Goal: Task Accomplishment & Management: Complete application form

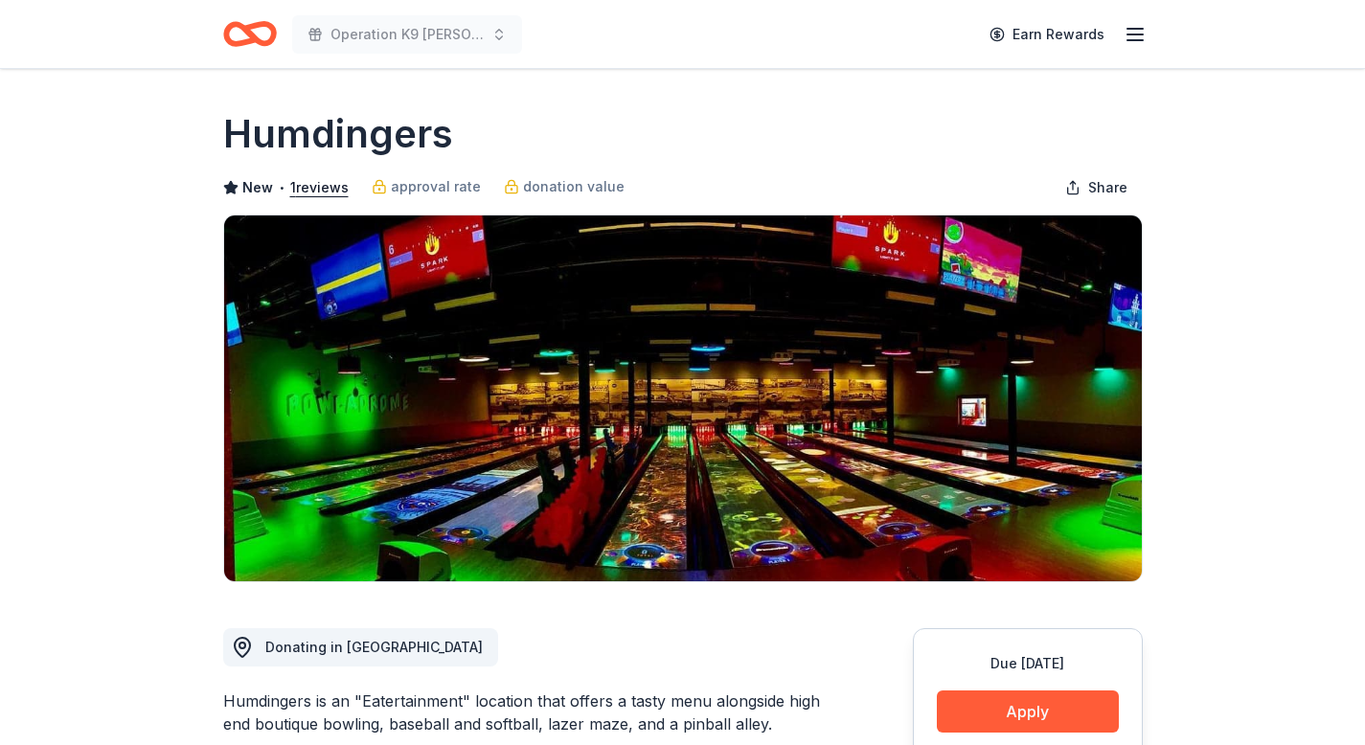
scroll to position [334, 0]
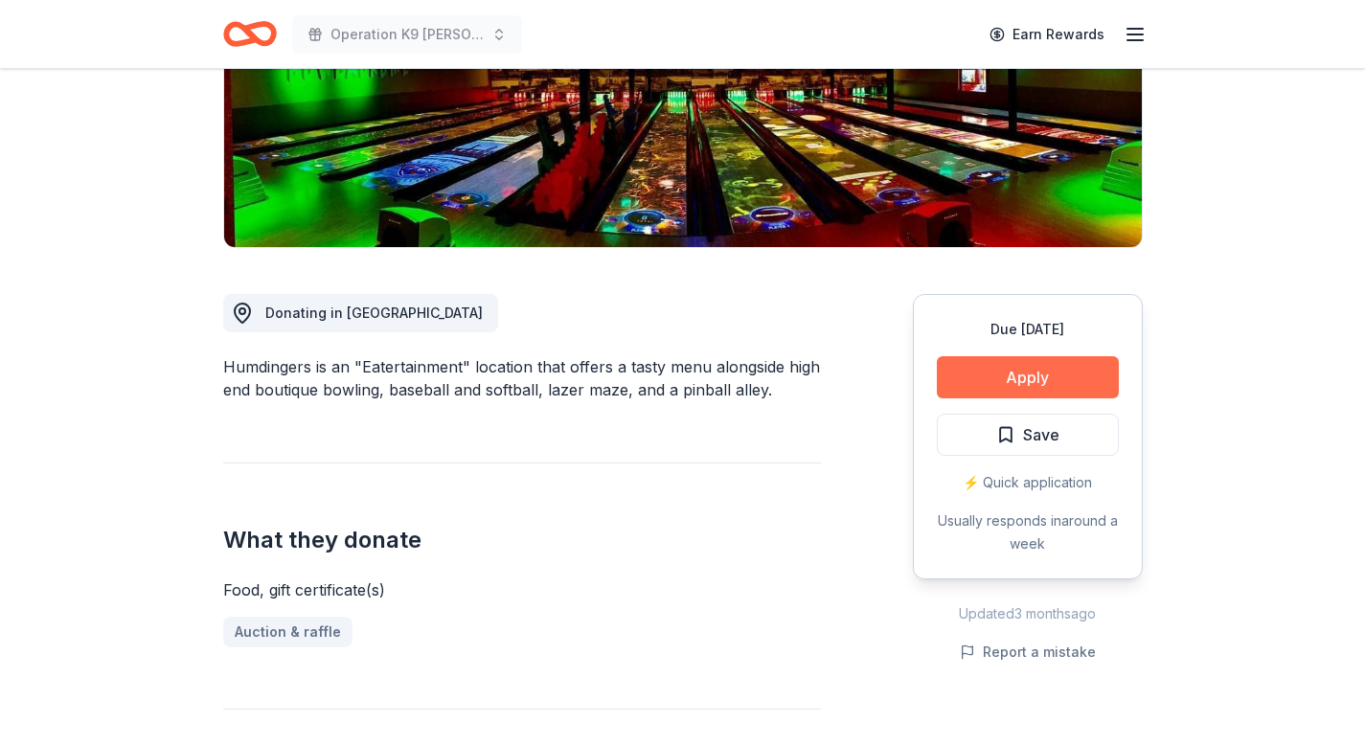
click at [1034, 370] on button "Apply" at bounding box center [1028, 377] width 182 height 42
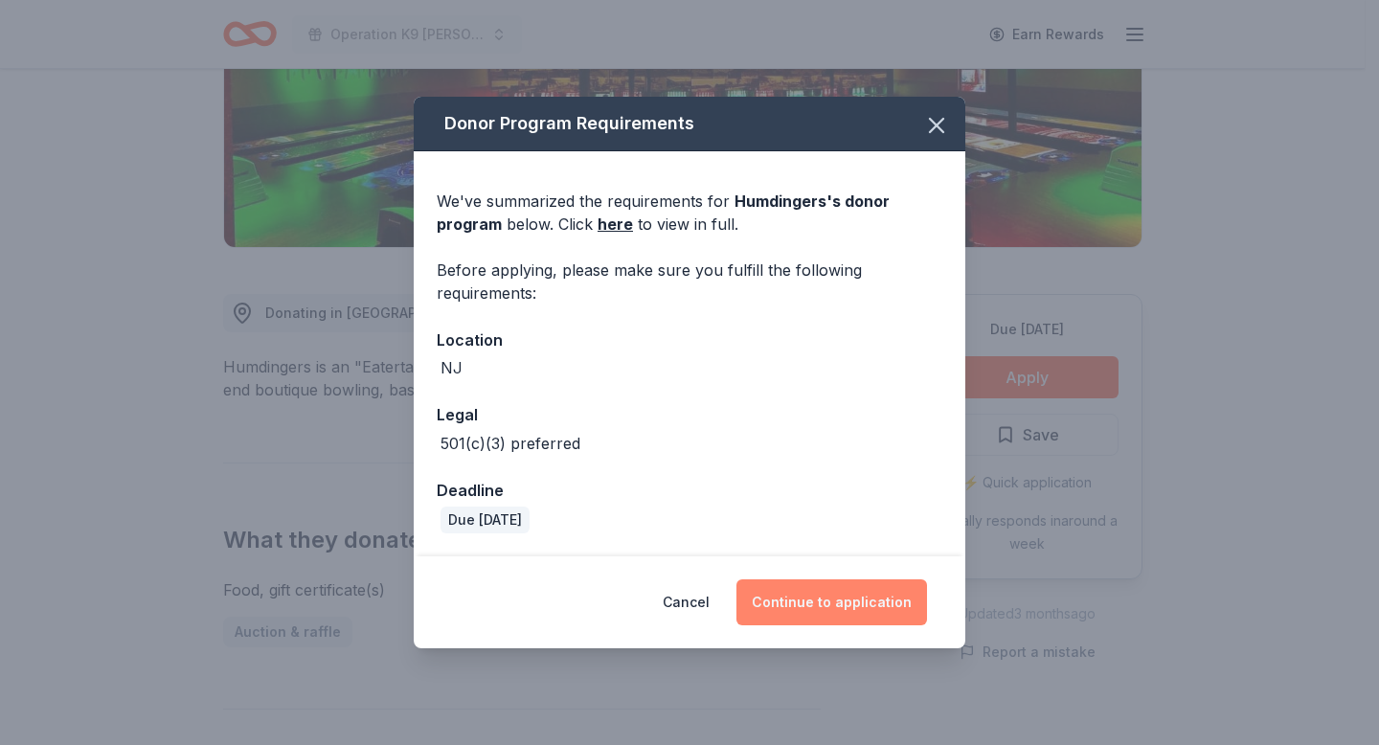
click at [824, 597] on button "Continue to application" at bounding box center [832, 603] width 191 height 46
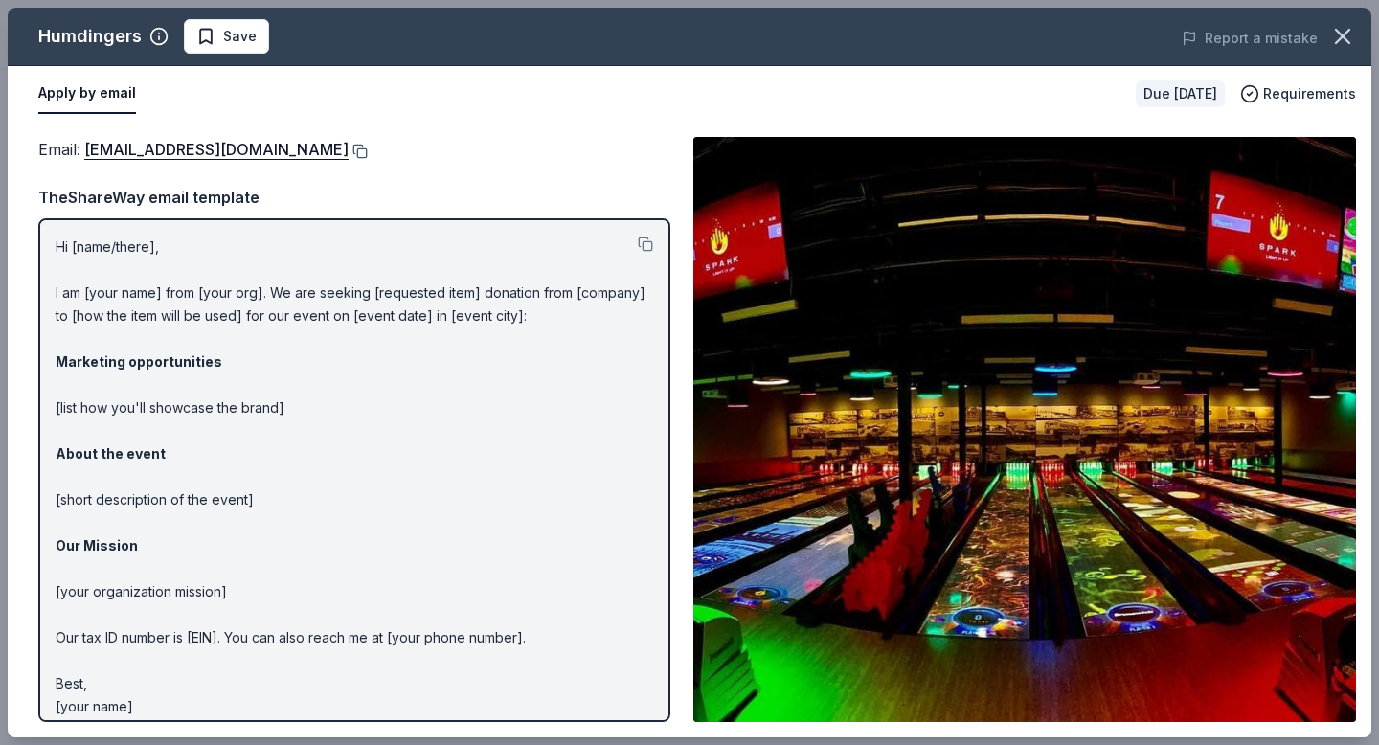
click at [349, 150] on button at bounding box center [358, 151] width 19 height 15
click at [1359, 38] on button "button" at bounding box center [1343, 36] width 42 height 42
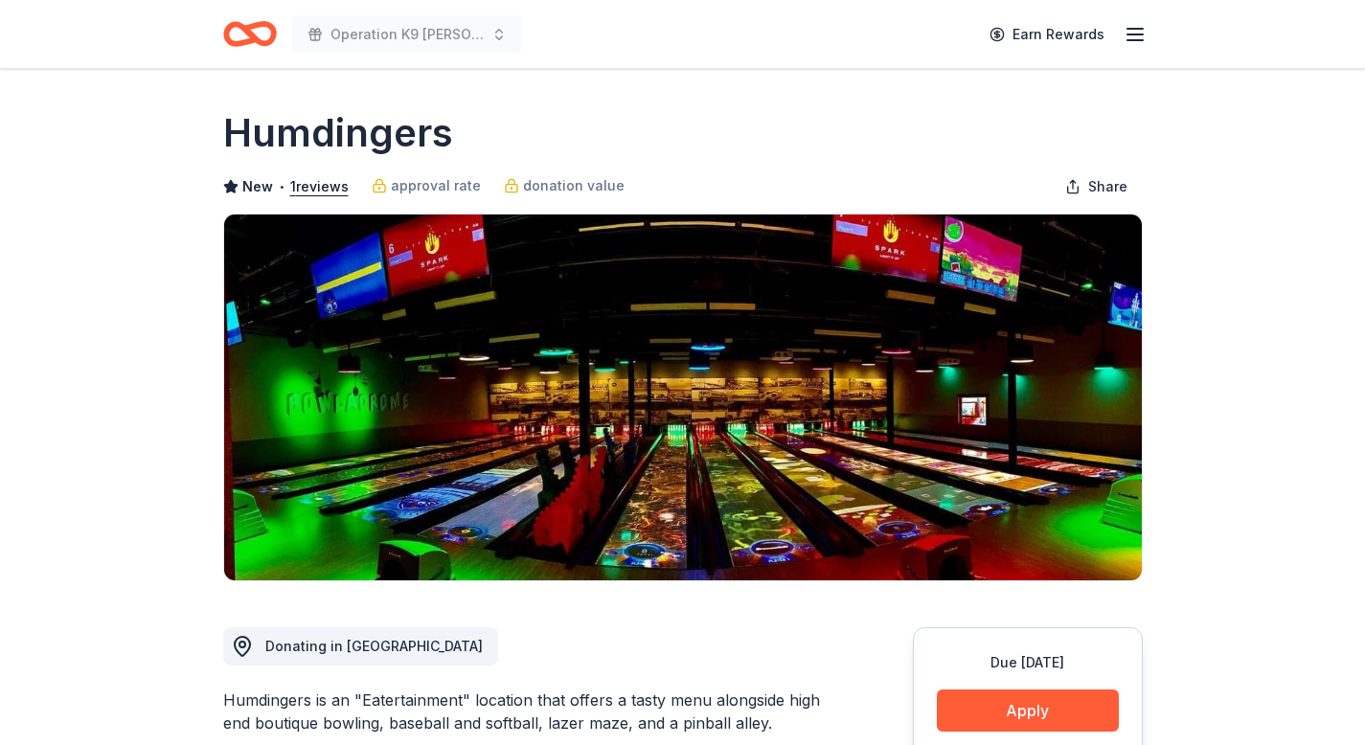
scroll to position [0, 0]
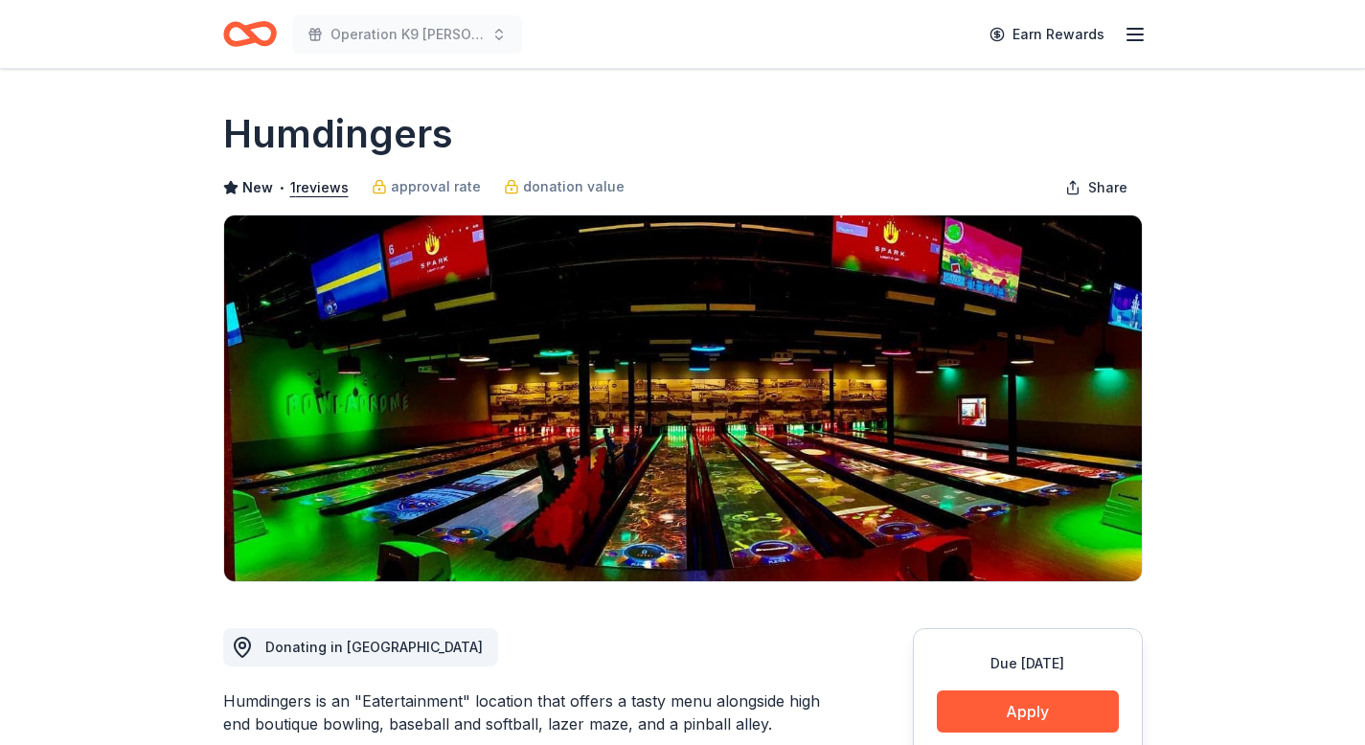
click at [1130, 40] on line "button" at bounding box center [1134, 40] width 15 height 0
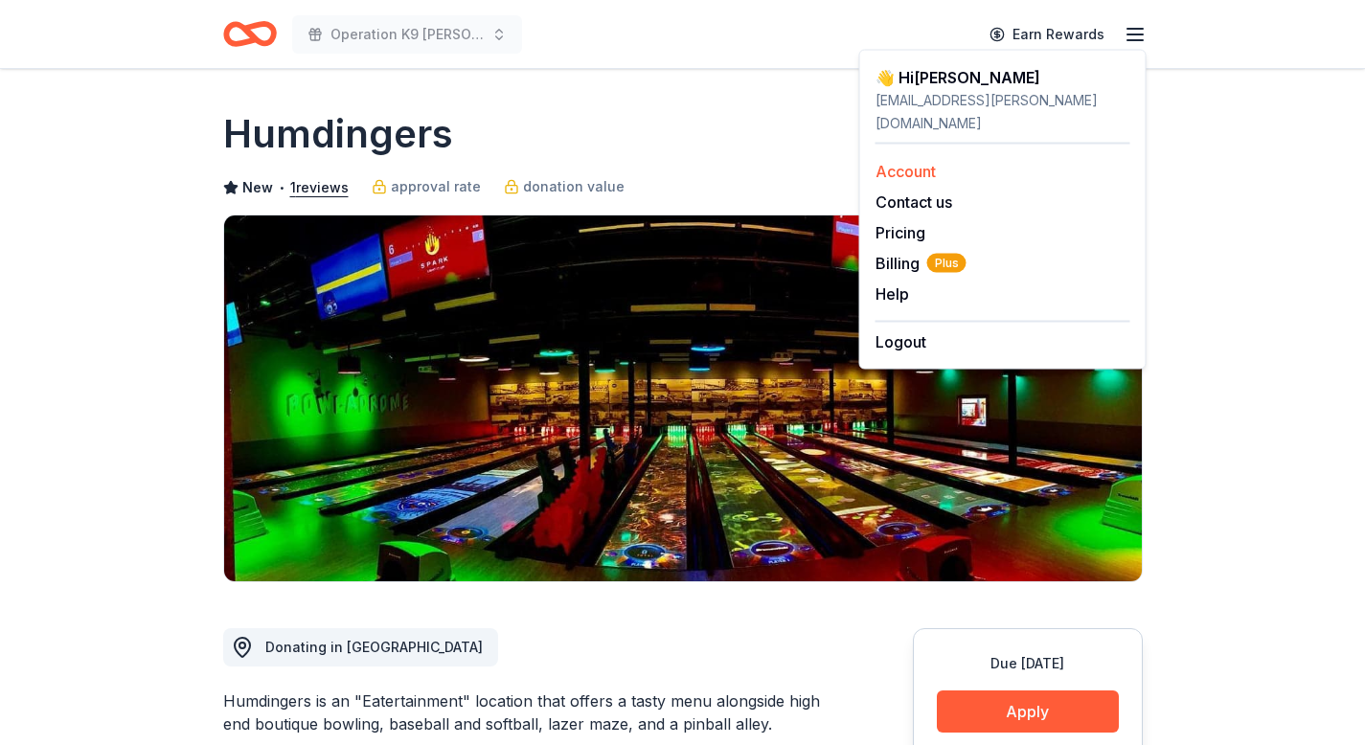
click at [899, 162] on link "Account" at bounding box center [906, 171] width 60 height 19
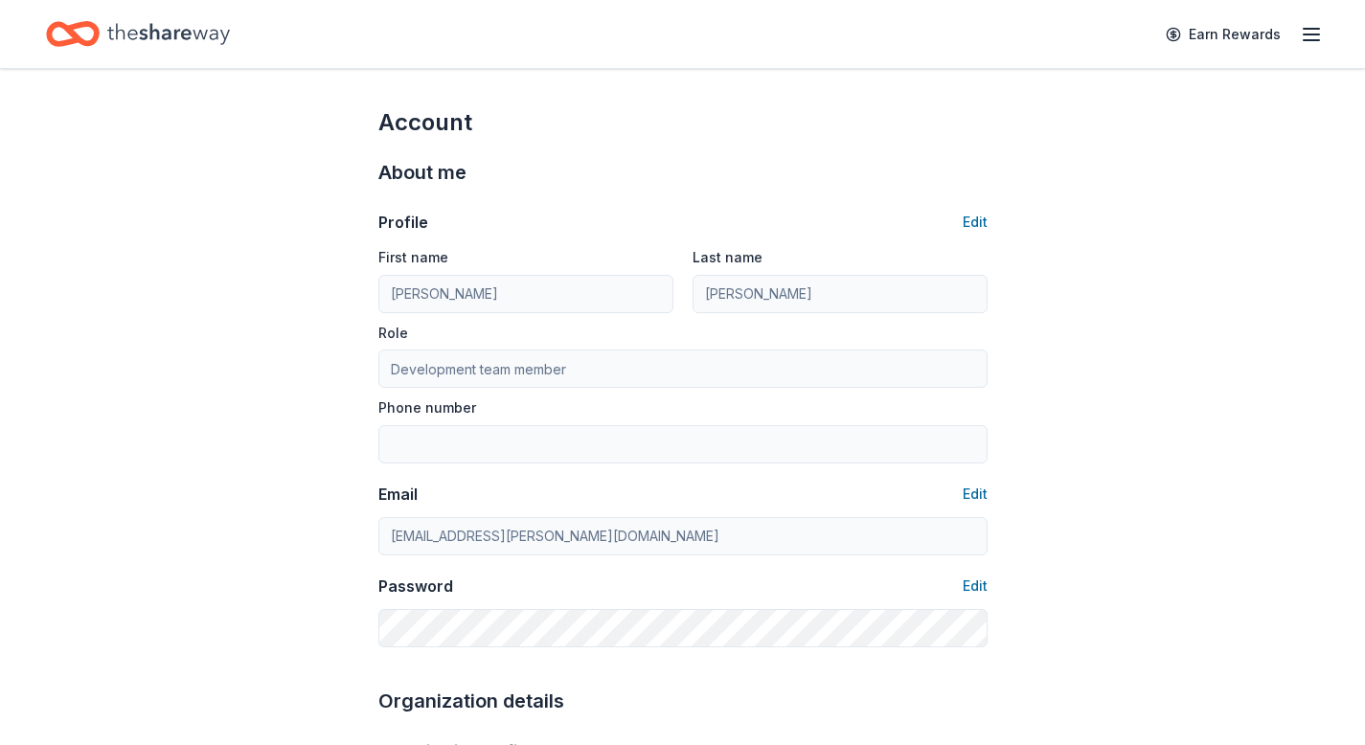
click at [86, 36] on icon "Home" at bounding box center [73, 33] width 54 height 45
click at [143, 35] on icon "Home" at bounding box center [168, 33] width 123 height 39
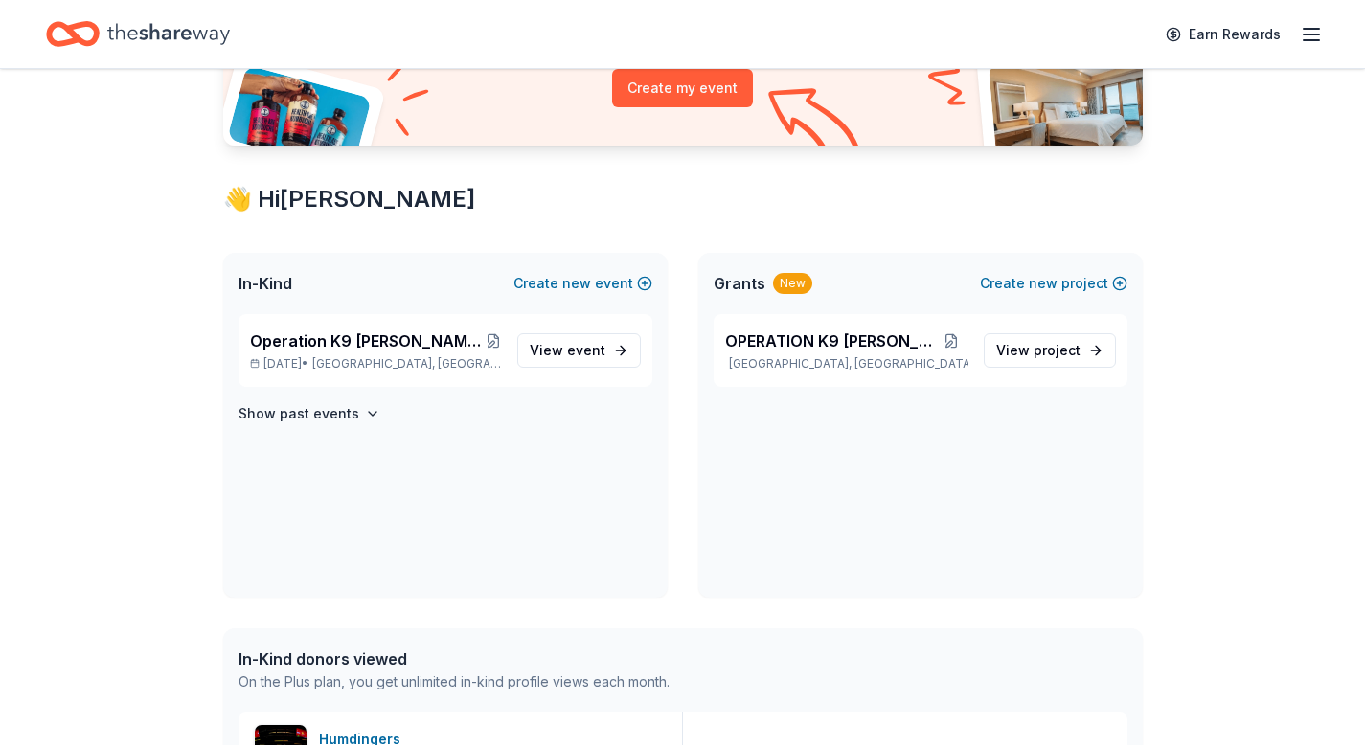
scroll to position [267, 0]
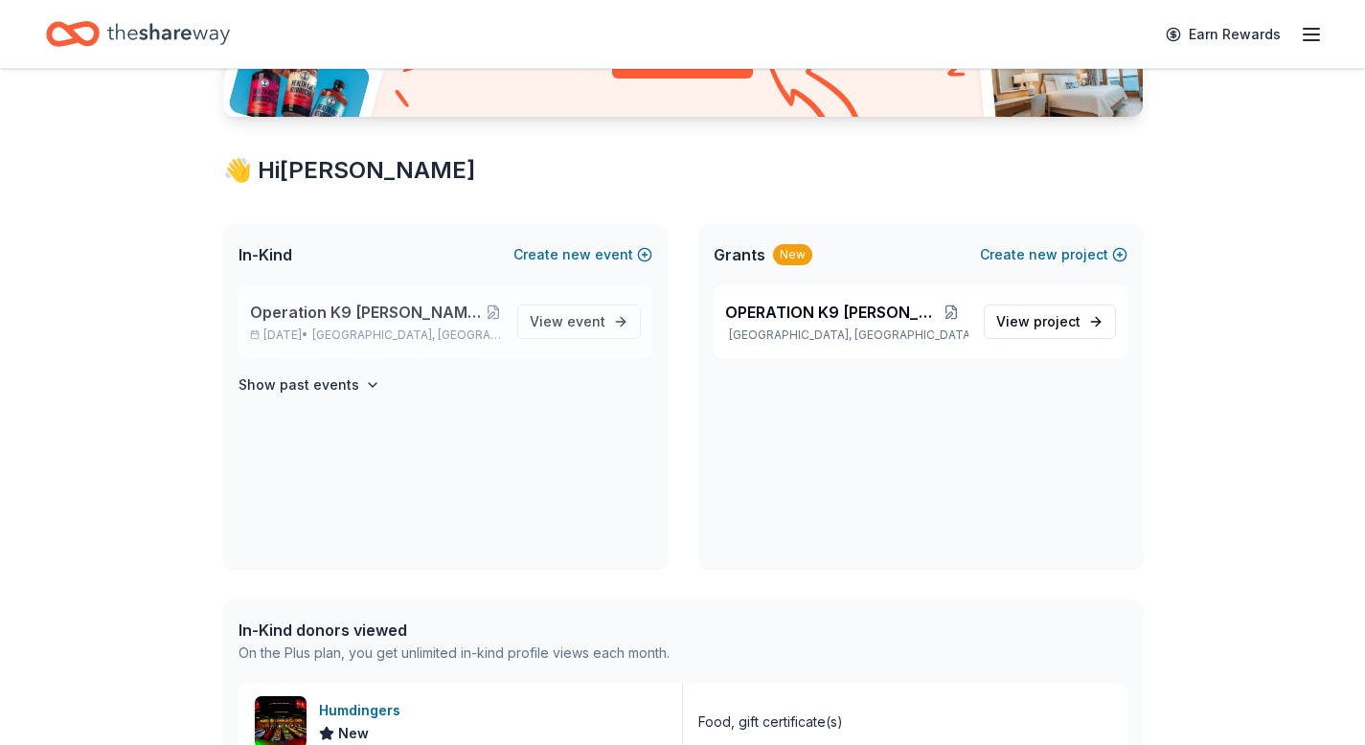
click at [387, 316] on span "Operation K9 [PERSON_NAME] 2nd Annual Tricky Tray Fundraiser 2025" at bounding box center [368, 312] width 236 height 23
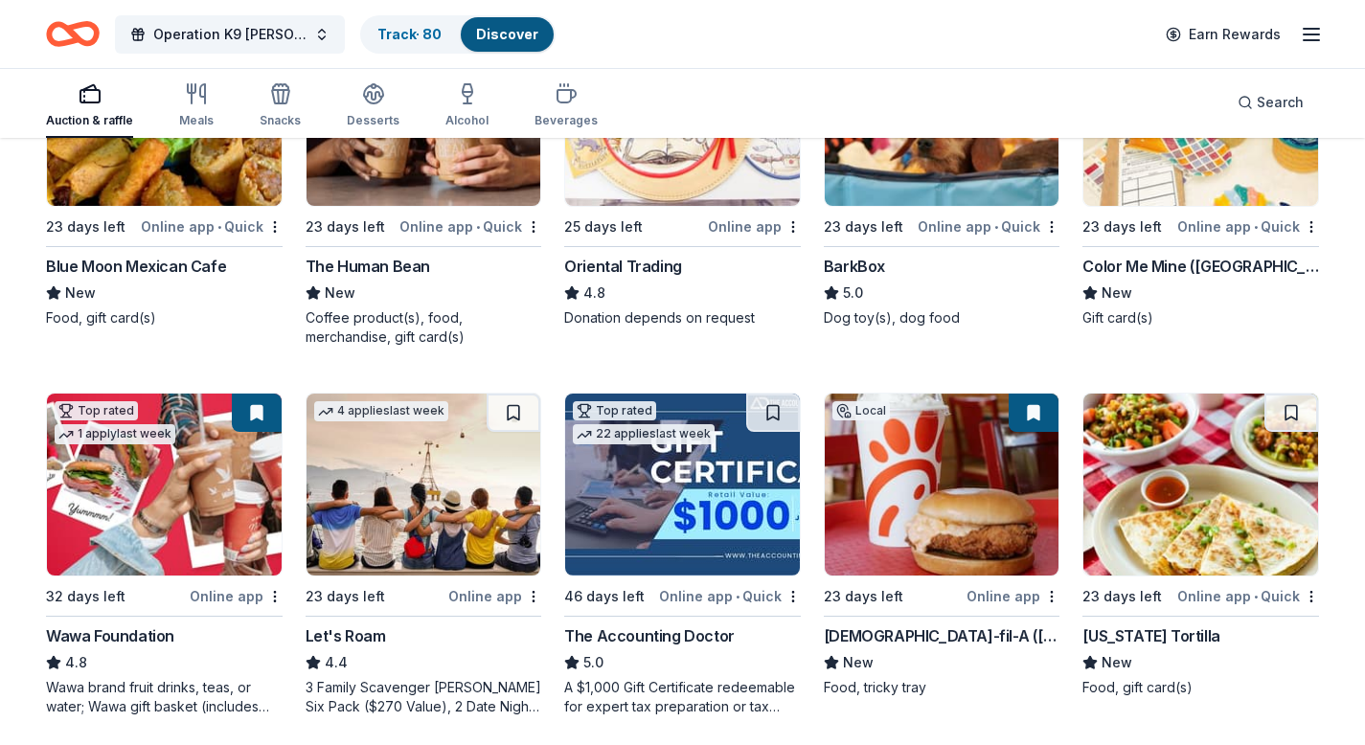
scroll to position [549, 0]
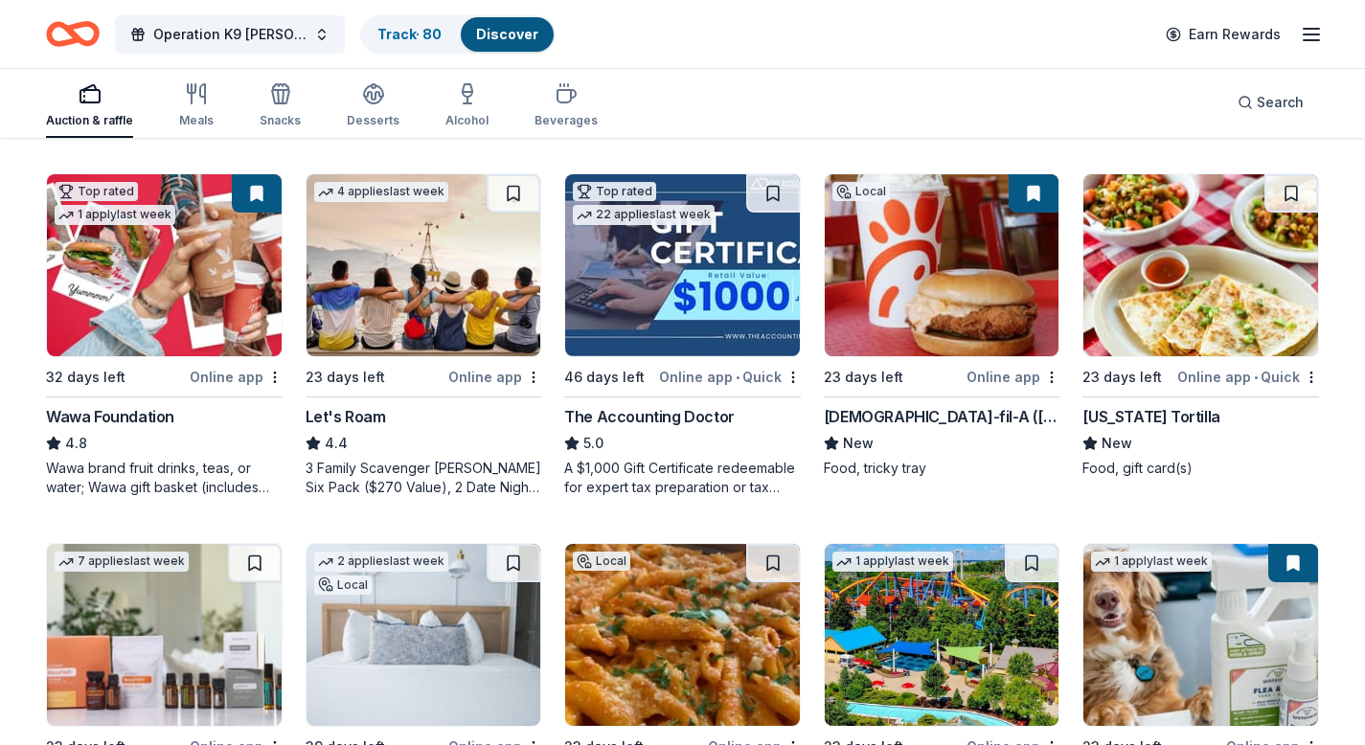
click at [1036, 195] on button at bounding box center [1034, 193] width 50 height 38
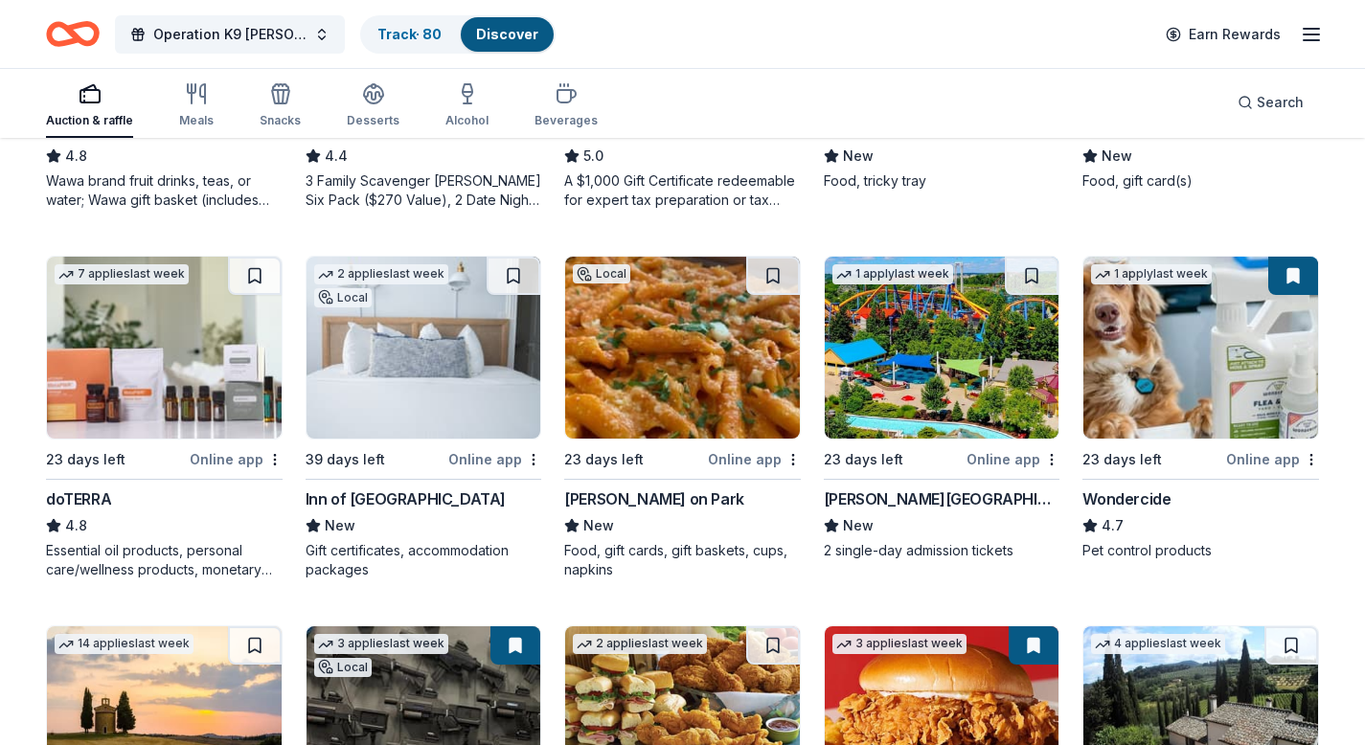
scroll to position [846, 0]
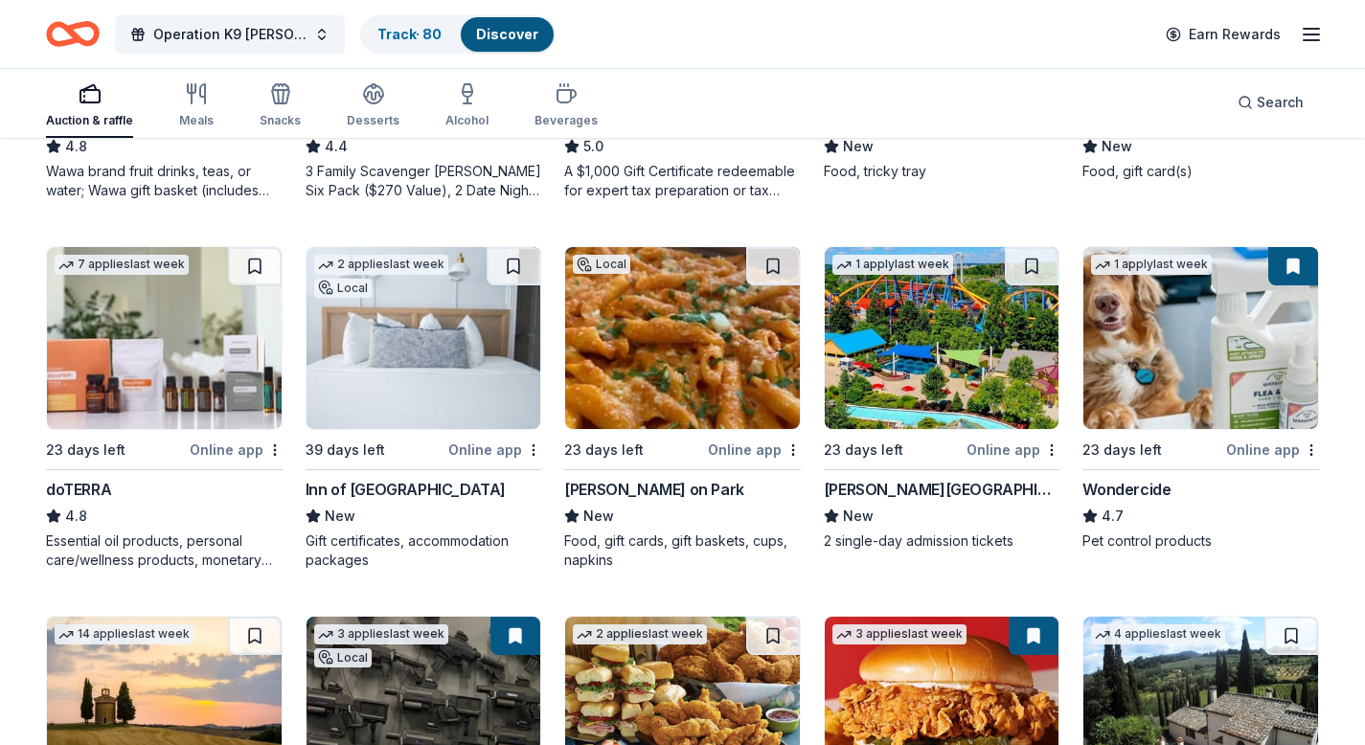
click at [488, 448] on div "Online app" at bounding box center [494, 450] width 93 height 24
